Goal: Register for event/course

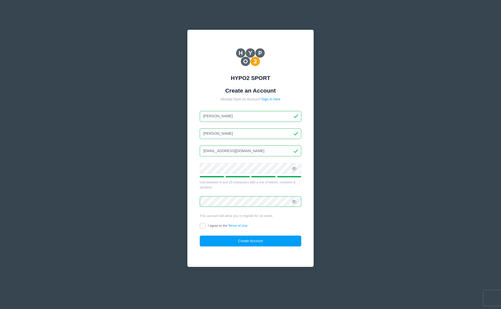
click at [202, 225] on input "I agree to the Terms of Use" at bounding box center [203, 226] width 6 height 6
checkbox input "true"
drag, startPoint x: 215, startPoint y: 116, endPoint x: 163, endPoint y: 105, distance: 52.6
click at [166, 107] on div "HYPO2 SPORT Create an Account Already have an Account? Sign in here IVAN" at bounding box center [250, 154] width 501 height 309
type input "[PERSON_NAME]"
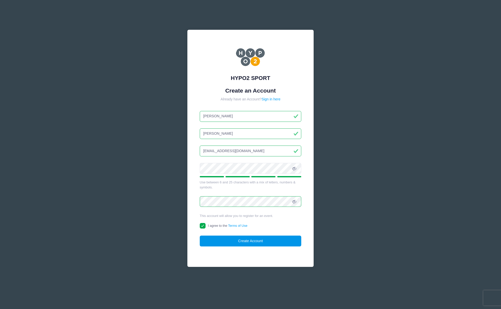
type input "[PERSON_NAME]"
click at [234, 244] on button "Create Account" at bounding box center [251, 241] width 102 height 11
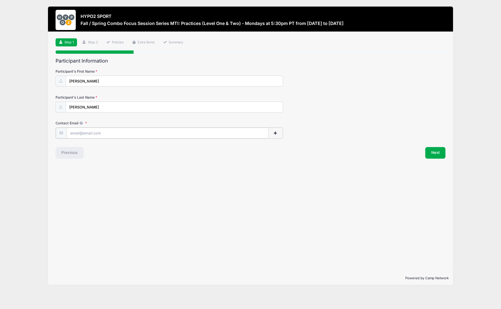
click at [141, 131] on input "Contact Email" at bounding box center [168, 133] width 202 height 11
type input "[EMAIL_ADDRESS][DOMAIN_NAME]"
click at [437, 151] on button "Next" at bounding box center [435, 153] width 20 height 12
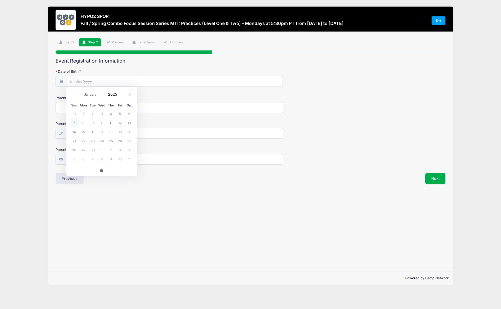
click at [193, 83] on input "Date of Birth" at bounding box center [175, 81] width 216 height 11
click at [110, 93] on input "2025" at bounding box center [114, 95] width 16 height 8
type input "1982"
click at [81, 93] on div "January February March April May June July August September October November [D…" at bounding box center [102, 93] width 48 height 9
click at [86, 93] on select "January February March April May June July August September October November De…" at bounding box center [93, 94] width 22 height 7
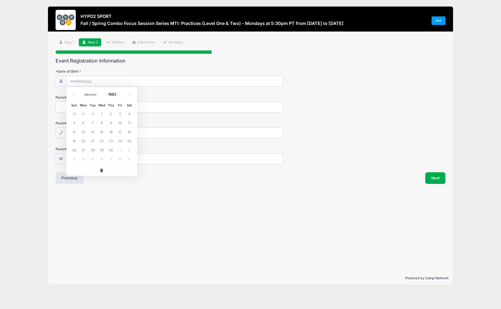
select select "11"
click at [82, 91] on select "January February March April May June July August September October November De…" at bounding box center [93, 94] width 22 height 7
click at [119, 113] on span "3" at bounding box center [119, 113] width 9 height 9
type input "[DATE]"
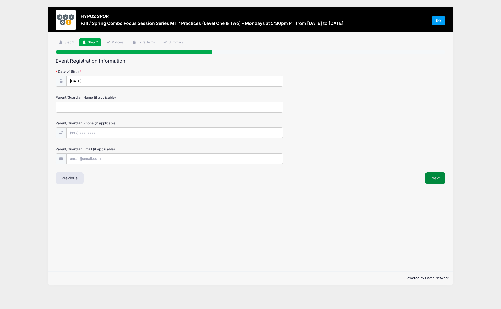
click at [433, 180] on button "Next" at bounding box center [435, 178] width 20 height 12
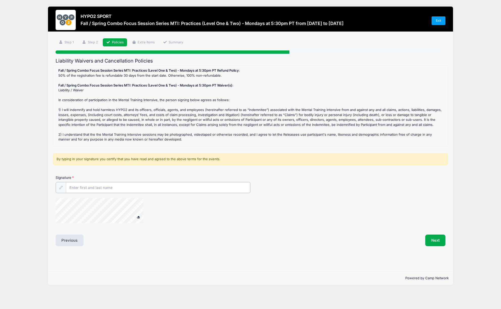
click at [154, 189] on input "Signature" at bounding box center [158, 187] width 184 height 11
type input "[PERSON_NAME]"
click at [433, 238] on button "Next" at bounding box center [435, 240] width 20 height 12
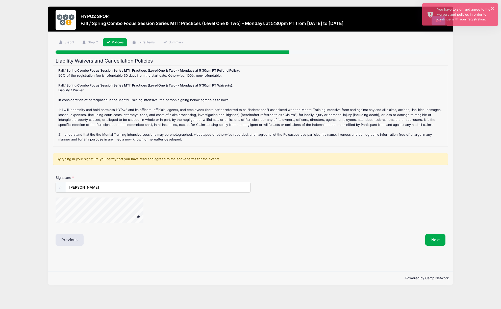
click at [140, 216] on span at bounding box center [138, 216] width 4 height 3
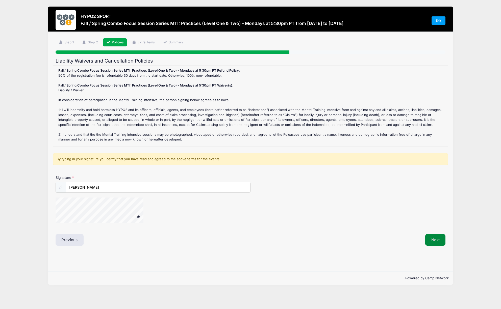
click at [437, 241] on button "Next" at bounding box center [435, 240] width 20 height 12
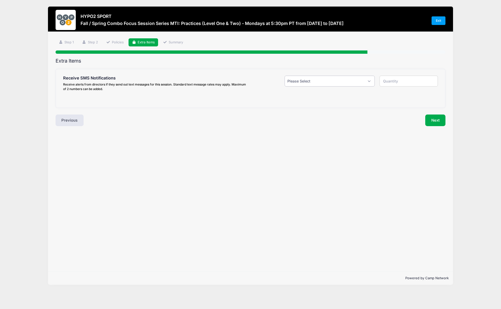
click at [300, 83] on select "Please Select Yes ($0.00) No" at bounding box center [330, 81] width 90 height 11
select select "1"
click at [285, 76] on select "Please Select Yes ($0.00) No" at bounding box center [330, 81] width 90 height 11
type input "1"
click at [154, 112] on input "text" at bounding box center [129, 113] width 110 height 11
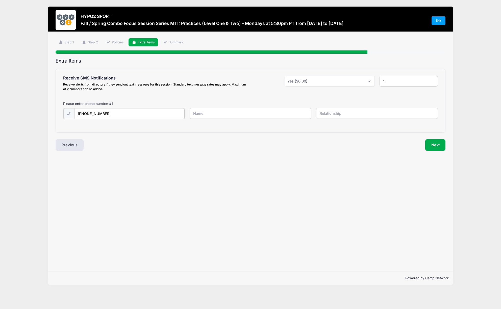
type input "[PHONE_NUMBER]"
type input "[PERSON_NAME]"
click at [439, 147] on button "Next" at bounding box center [435, 145] width 20 height 12
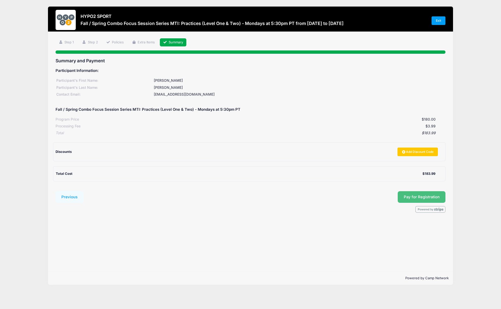
click at [414, 197] on button "Pay for Registration" at bounding box center [422, 197] width 48 height 12
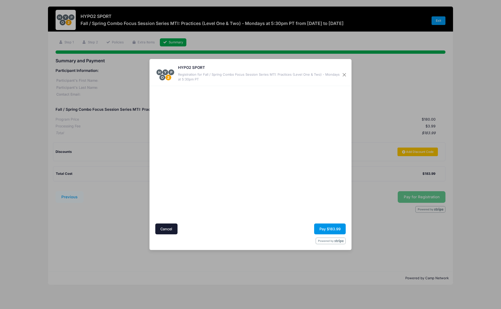
click at [334, 230] on button "Pay $183.99" at bounding box center [330, 229] width 32 height 11
